Goal: Transaction & Acquisition: Purchase product/service

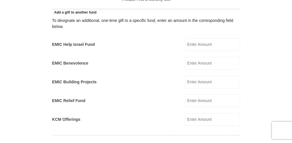
click at [196, 43] on input "EMIC Help Israel Fund" at bounding box center [212, 44] width 55 height 13
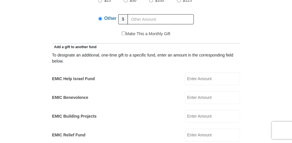
scroll to position [349, 0]
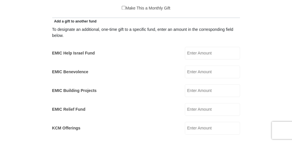
click at [196, 47] on input "EMIC Help Israel Fund" at bounding box center [212, 53] width 55 height 13
type input "5"
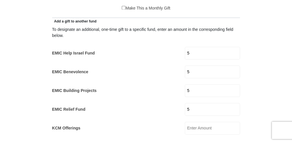
type input "10"
type input "[PERSON_NAME]"
type input "[PERSON_NAME][EMAIL_ADDRESS][PERSON_NAME][DOMAIN_NAME]"
select select "CA"
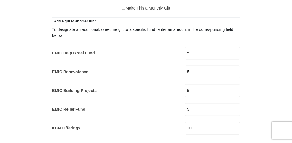
type input "[STREET_ADDRESS]"
type input "Portugal Cove-[GEOGRAPHIC_DATA]"
type input "A1M 2A4"
type input "7098952183"
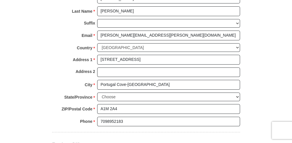
scroll to position [649, 0]
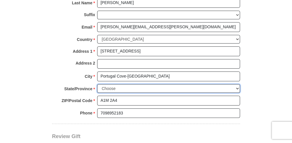
click at [133, 84] on select "Choose [GEOGRAPHIC_DATA] [GEOGRAPHIC_DATA] [GEOGRAPHIC_DATA] [GEOGRAPHIC_DATA] …" at bounding box center [168, 88] width 143 height 9
select select "NL"
click at [97, 84] on select "Choose [GEOGRAPHIC_DATA] [GEOGRAPHIC_DATA] [GEOGRAPHIC_DATA] [GEOGRAPHIC_DATA] …" at bounding box center [168, 88] width 143 height 9
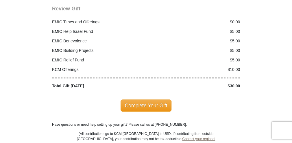
scroll to position [785, 0]
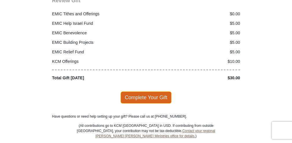
click at [153, 92] on span "Complete Your Gift" at bounding box center [145, 98] width 51 height 12
